Goal: Complete application form

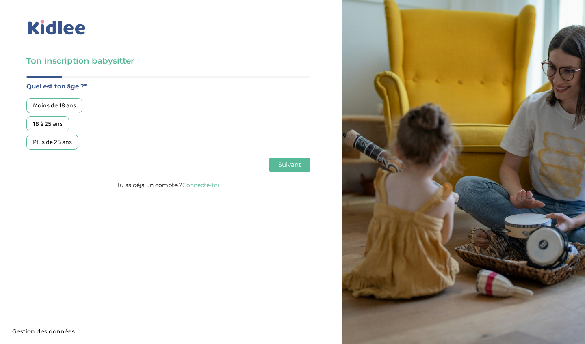
click at [52, 124] on div "18 à 25 ans" at bounding box center [47, 124] width 43 height 15
click at [283, 165] on span "Suivant" at bounding box center [289, 165] width 23 height 8
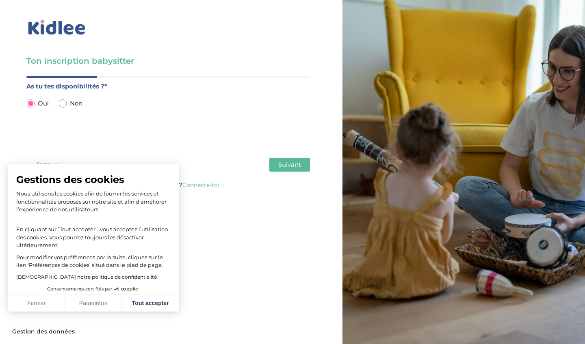
click at [299, 166] on span "Suivant" at bounding box center [289, 165] width 23 height 8
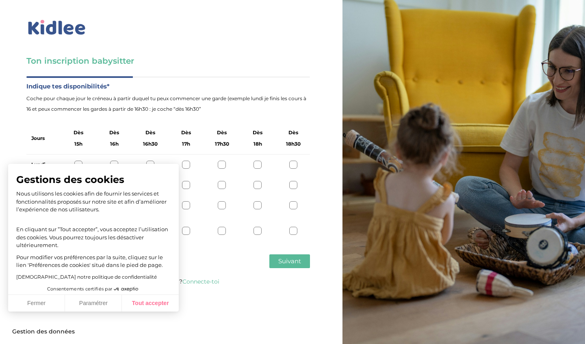
click at [145, 305] on button "Tout accepter" at bounding box center [150, 303] width 57 height 17
checkbox input "true"
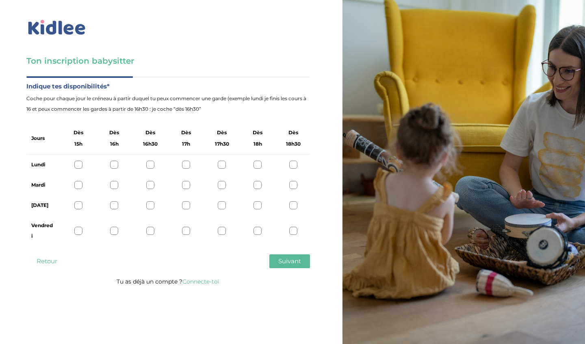
click at [260, 164] on div at bounding box center [257, 165] width 8 height 8
click at [256, 184] on div at bounding box center [257, 185] width 8 height 8
click at [294, 206] on div at bounding box center [293, 205] width 8 height 8
click at [293, 231] on div at bounding box center [293, 231] width 8 height 8
click at [279, 263] on span "Suivant" at bounding box center [289, 261] width 23 height 8
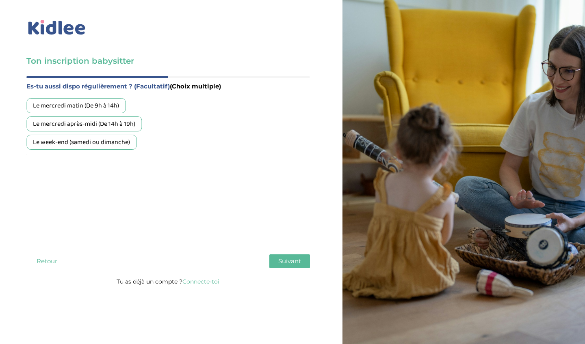
click at [112, 148] on div "Le week-end (samedi ou dimanche)" at bounding box center [81, 142] width 110 height 15
click at [294, 258] on span "Suivant" at bounding box center [289, 261] width 23 height 8
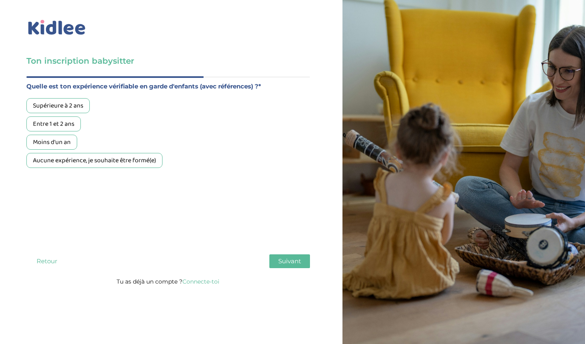
click at [69, 128] on div "Entre 1 et 2 ans" at bounding box center [53, 124] width 54 height 15
click at [71, 108] on div "Supérieure à 2 ans" at bounding box center [57, 105] width 63 height 15
click at [69, 123] on div "Entre 1 et 2 ans" at bounding box center [53, 124] width 54 height 15
click at [68, 109] on div "Supérieure à 2 ans" at bounding box center [57, 105] width 63 height 15
click at [69, 125] on div "Entre 1 et 2 ans" at bounding box center [53, 124] width 54 height 15
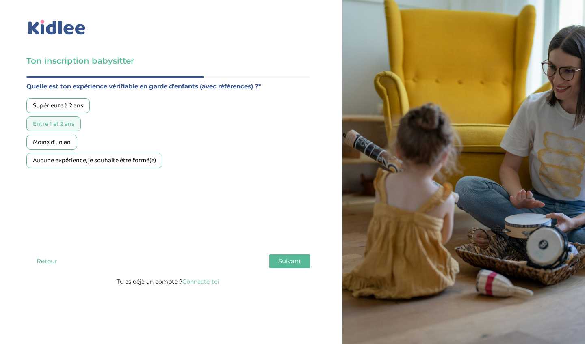
click at [286, 259] on span "Suivant" at bounding box center [289, 261] width 23 height 8
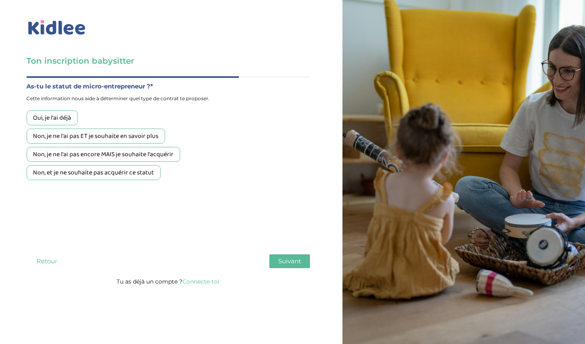
click at [98, 135] on div "Non, je ne l'ai pas ET je souhaite en savoir plus" at bounding box center [95, 136] width 138 height 15
click at [290, 265] on span "Suivant" at bounding box center [289, 261] width 23 height 8
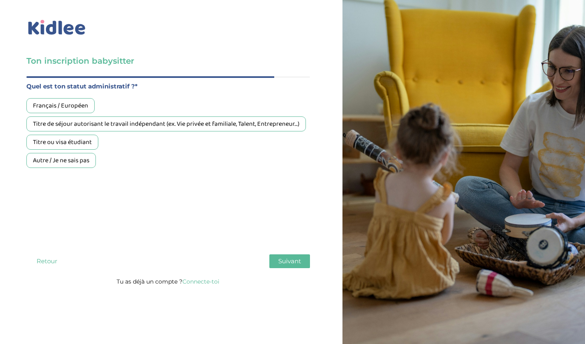
click at [72, 108] on div "Français / Européen" at bounding box center [60, 105] width 68 height 15
click at [283, 263] on span "Suivant" at bounding box center [289, 261] width 23 height 8
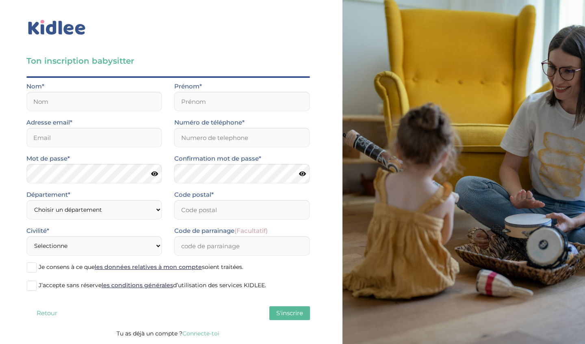
click at [112, 91] on div "Nom*" at bounding box center [94, 96] width 136 height 30
type input "Coulibaly"
type input "Kadi"
type input "kadi0225@icloud.com"
type input "0767295215"
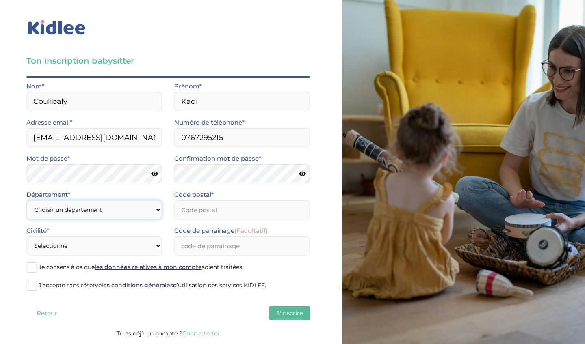
select select "94"
click at [184, 209] on input "Code postal*" at bounding box center [242, 209] width 136 height 19
type input "94000"
select select "1"
click at [29, 266] on span at bounding box center [31, 268] width 10 height 10
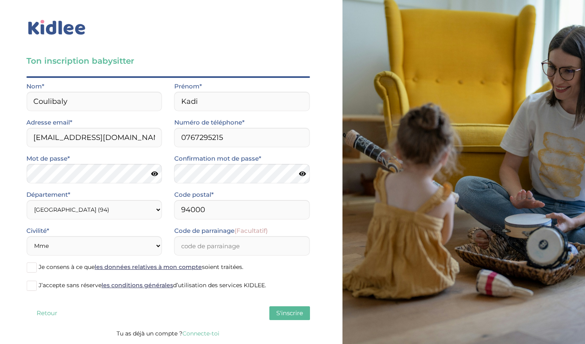
click at [0, 0] on input "Je consens à ce que les données relatives à mon compte soient traitées." at bounding box center [0, 0] width 0 height 0
click at [33, 286] on span at bounding box center [31, 286] width 10 height 10
click at [0, 0] on input "J’accepte sans réserve les conditions générales d’utilisation des services KIDL…" at bounding box center [0, 0] width 0 height 0
click at [281, 313] on span "S'inscrire" at bounding box center [289, 313] width 27 height 8
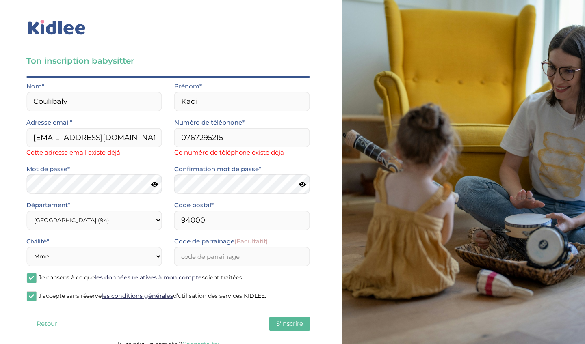
click at [44, 320] on button "Retour" at bounding box center [46, 324] width 41 height 14
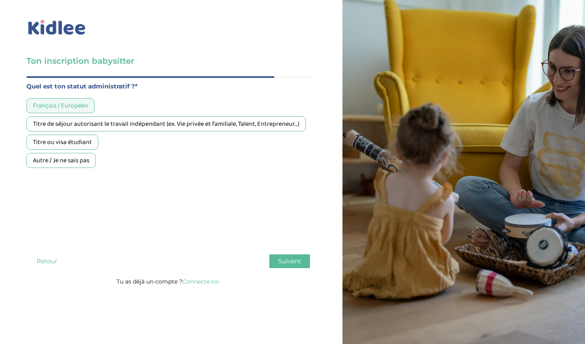
click at [44, 320] on div "Ton inscription babysitter Merci de vérifier que tous les champs sont remplis a…" at bounding box center [292, 172] width 597 height 344
click at [203, 283] on link "Connecte-toi" at bounding box center [200, 281] width 37 height 7
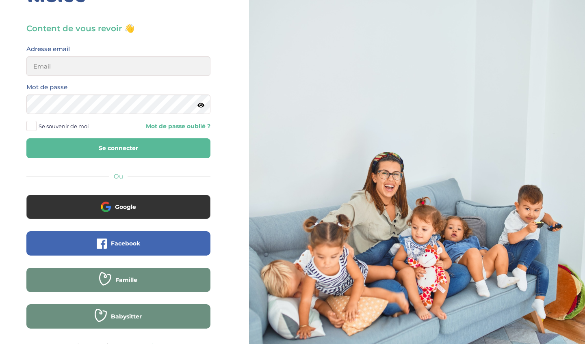
scroll to position [28, 0]
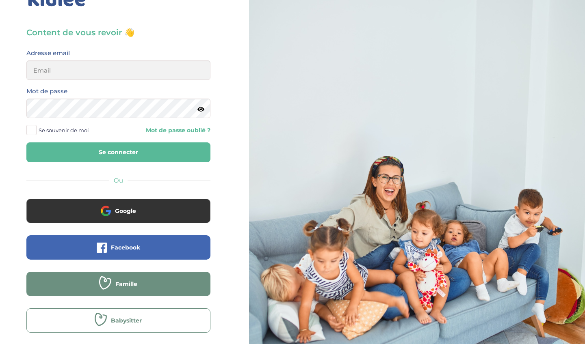
click at [97, 312] on button "Babysitter" at bounding box center [118, 321] width 184 height 24
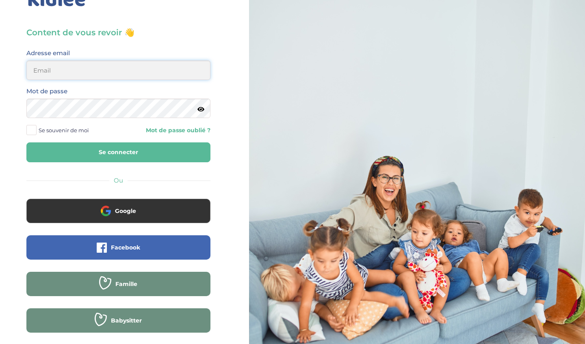
type input "kadi0225@icloud.com"
click at [93, 148] on button "Se connecter" at bounding box center [118, 153] width 184 height 20
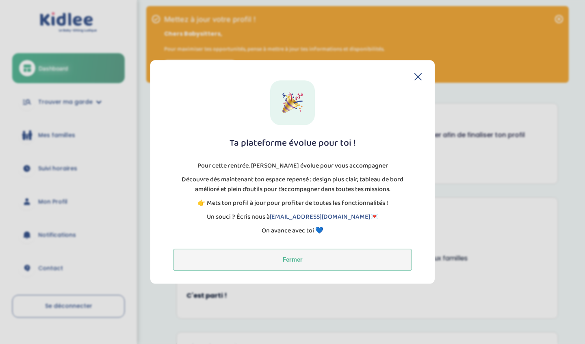
click at [278, 258] on button "Fermer" at bounding box center [292, 260] width 239 height 22
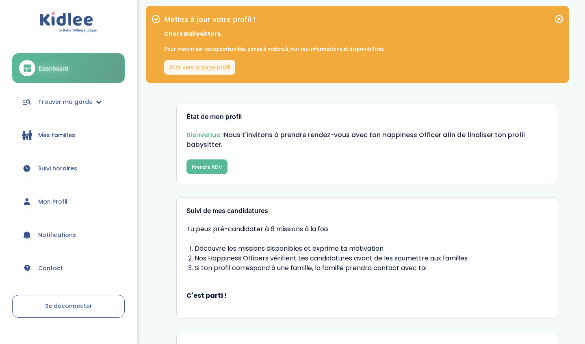
click at [71, 103] on span "Trouver ma garde" at bounding box center [65, 102] width 54 height 9
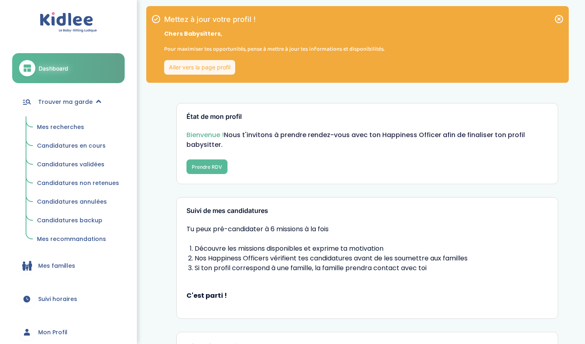
click at [80, 148] on span "Candidatures en cours" at bounding box center [71, 146] width 69 height 8
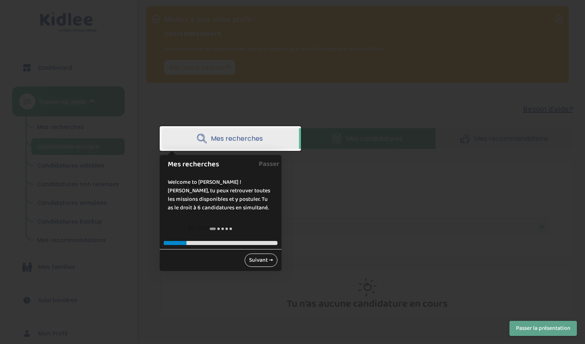
click at [262, 264] on link "Suivant →" at bounding box center [260, 260] width 33 height 13
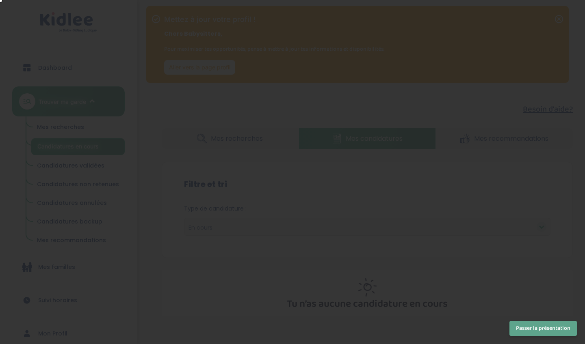
click at [262, 264] on div at bounding box center [292, 172] width 585 height 344
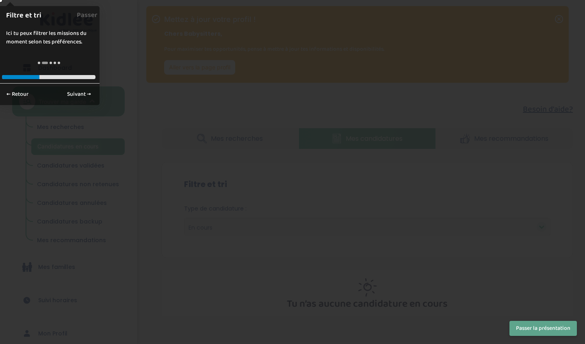
click at [528, 335] on button "Passer la présentation" at bounding box center [542, 328] width 67 height 15
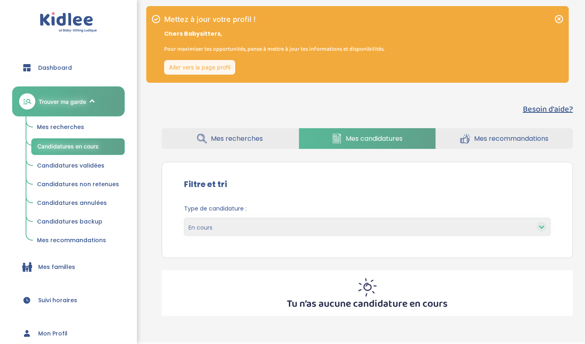
click at [75, 93] on link "Trouver ma garde" at bounding box center [68, 101] width 112 height 30
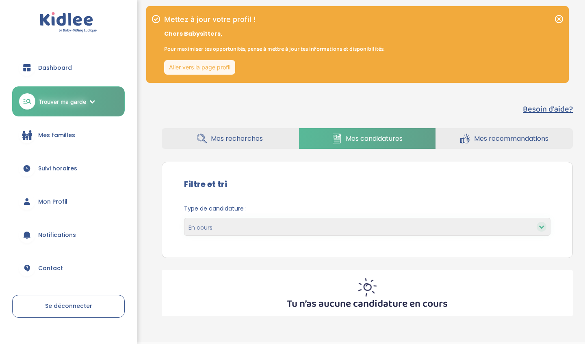
click at [63, 201] on span "Mon Profil" at bounding box center [52, 202] width 29 height 9
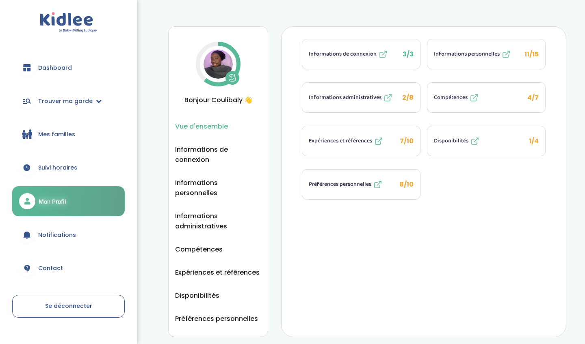
click at [211, 53] on img at bounding box center [217, 64] width 29 height 29
click at [234, 77] on icon at bounding box center [232, 78] width 8 height 8
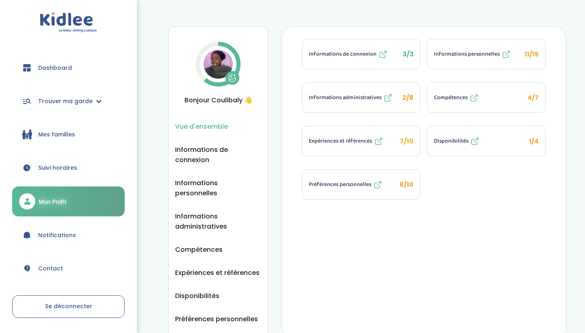
click at [349, 97] on span "Informations administratives" at bounding box center [345, 97] width 73 height 9
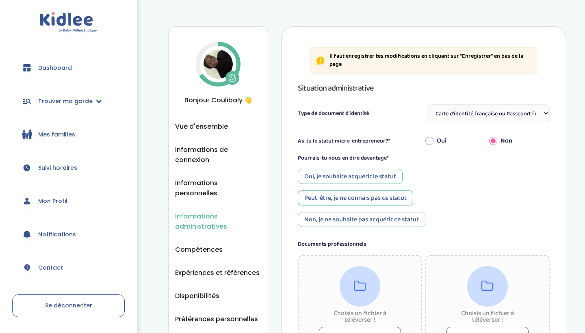
select select "Carte d'identité française ou Passeport français daté de moins de 5 ans"
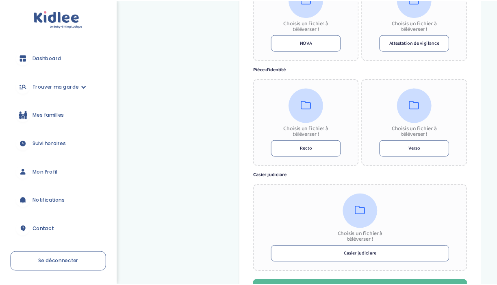
scroll to position [416, 0]
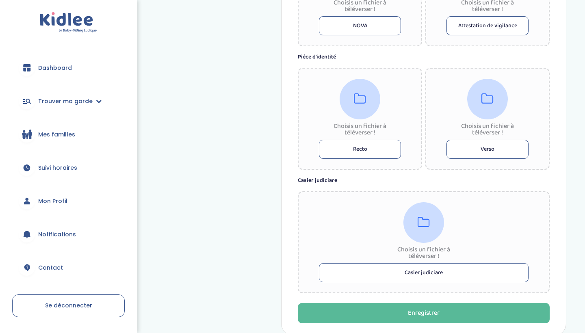
click at [422, 228] on icon at bounding box center [423, 222] width 12 height 13
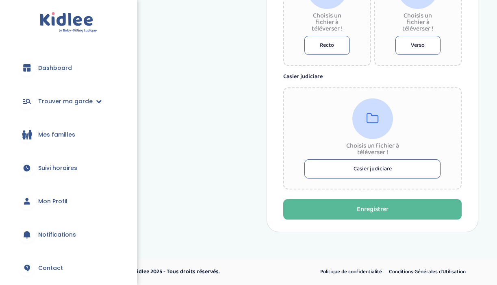
scroll to position [547, 0]
click at [388, 173] on button "Casier judiciare" at bounding box center [372, 169] width 136 height 19
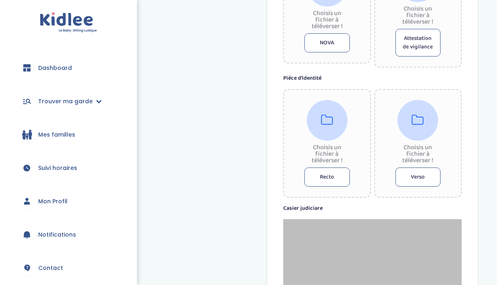
scroll to position [417, 0]
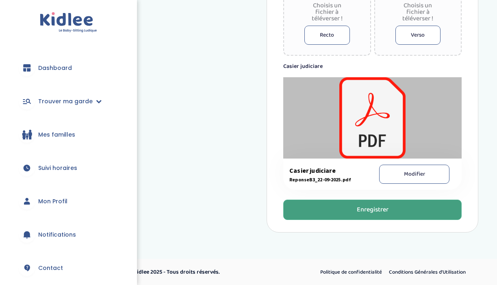
click at [364, 203] on button "Enregistrer" at bounding box center [372, 209] width 178 height 20
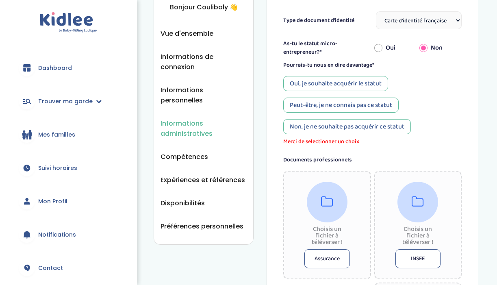
scroll to position [26, 0]
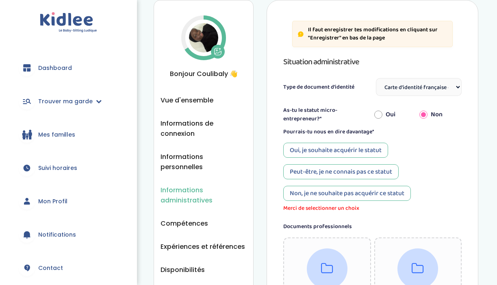
click at [345, 171] on div "Peut-être, je ne connais pas ce statut" at bounding box center [340, 171] width 115 height 15
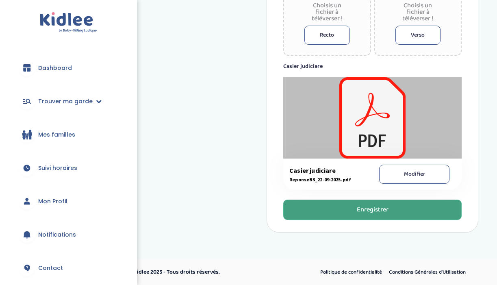
click at [361, 210] on div "Enregistrer" at bounding box center [373, 209] width 32 height 9
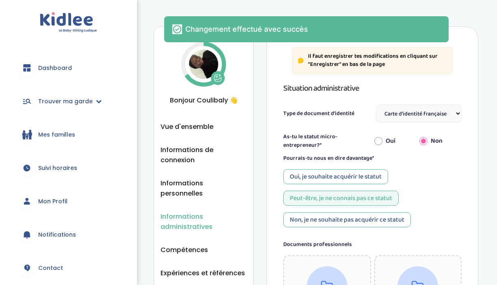
scroll to position [0, 0]
